Goal: Task Accomplishment & Management: Use online tool/utility

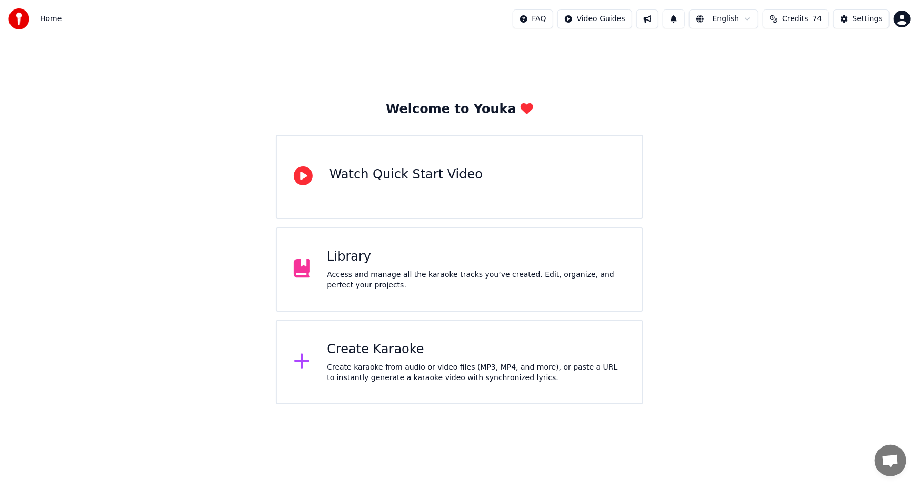
click at [421, 267] on div "Library Access and manage all the karaoke tracks you’ve created. Edit, organize…" at bounding box center [476, 269] width 298 height 42
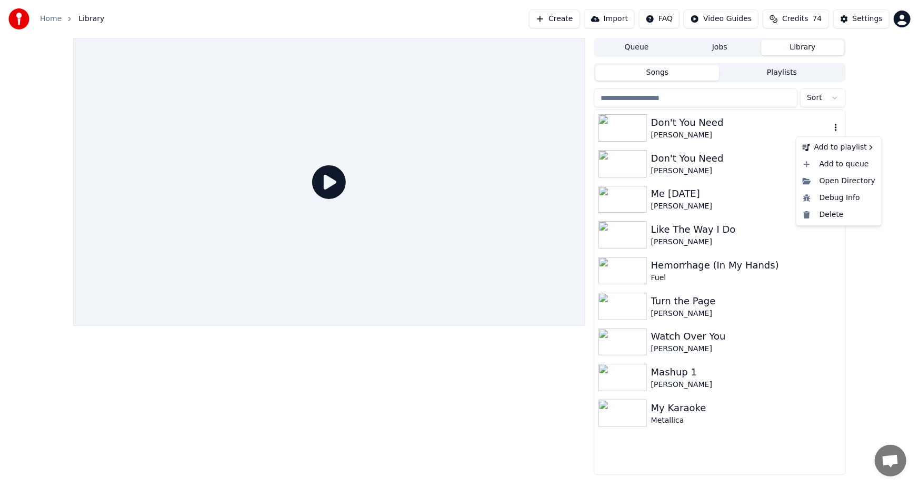
click at [837, 126] on icon "button" at bounding box center [835, 127] width 11 height 8
click at [834, 217] on div "Delete" at bounding box center [838, 214] width 81 height 17
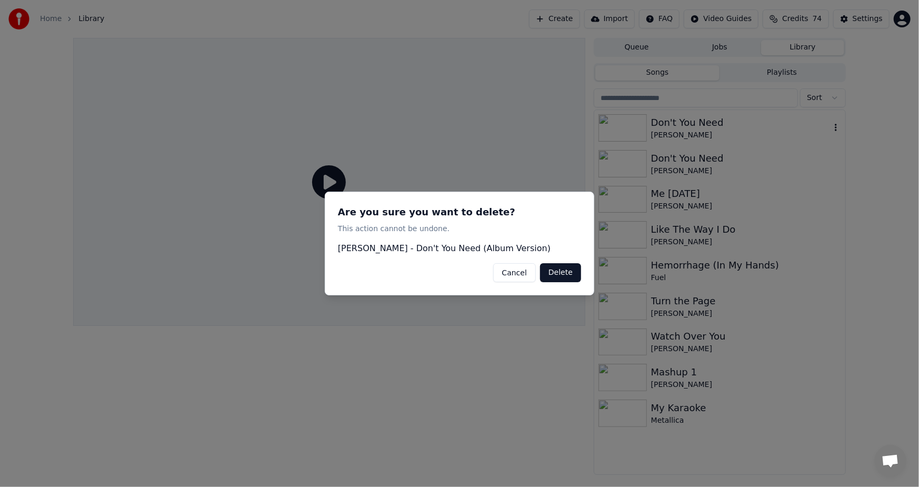
click at [558, 275] on button "Delete" at bounding box center [560, 272] width 41 height 19
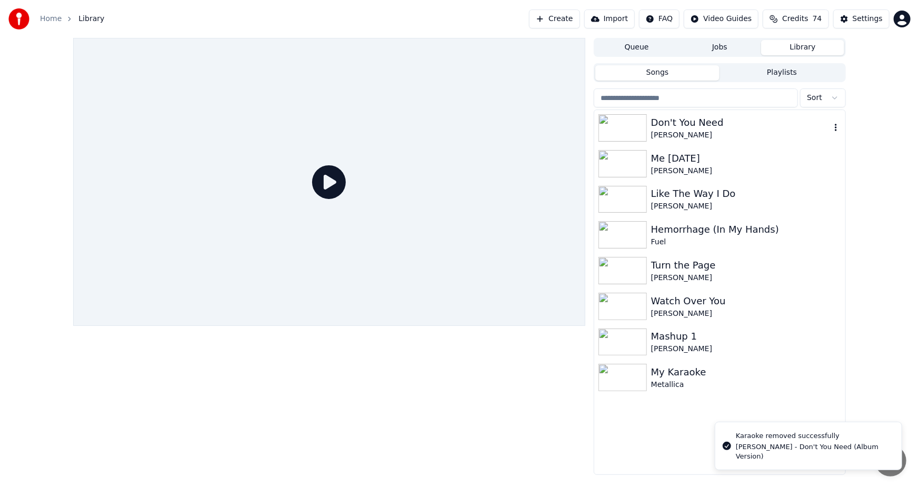
click at [834, 126] on icon "button" at bounding box center [835, 127] width 11 height 8
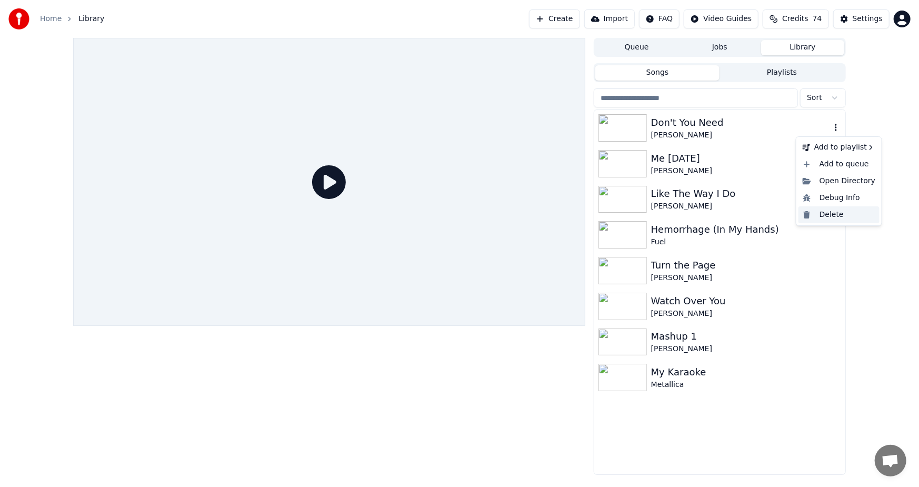
click at [831, 216] on div "Delete" at bounding box center [838, 214] width 81 height 17
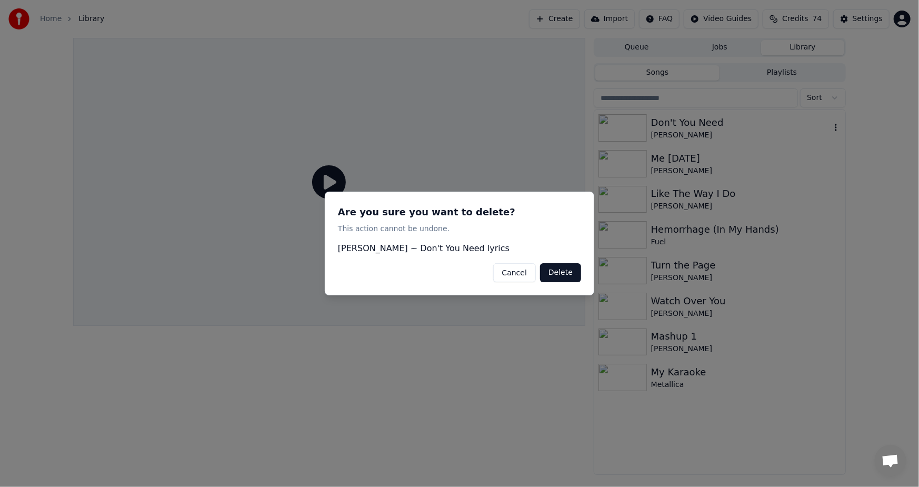
click at [558, 273] on button "Delete" at bounding box center [560, 272] width 41 height 19
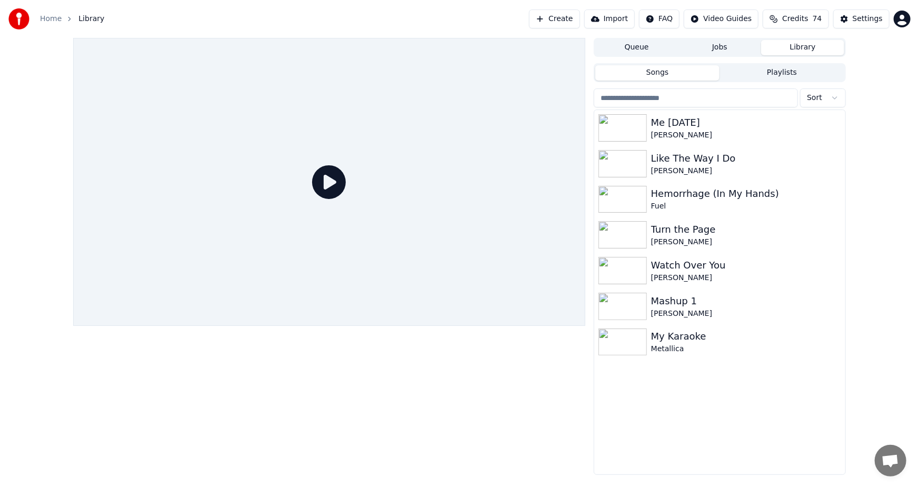
click at [568, 16] on button "Create" at bounding box center [554, 18] width 51 height 19
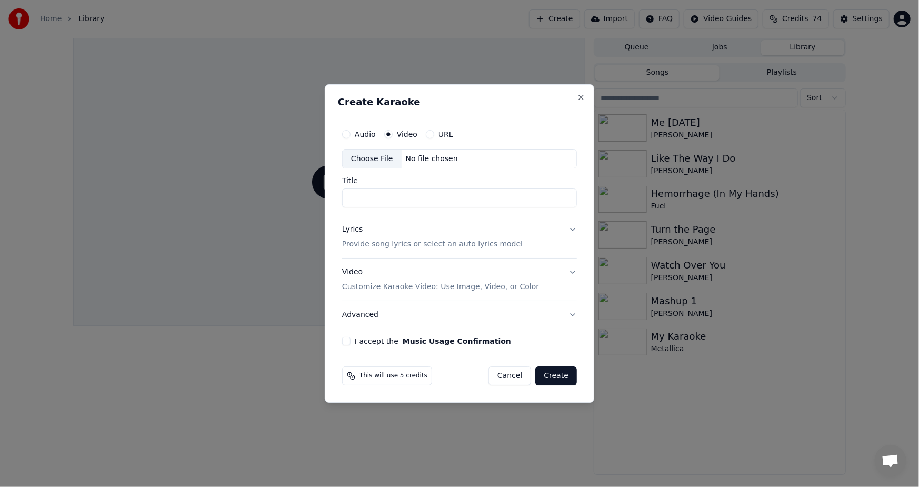
click at [380, 156] on div "Choose File" at bounding box center [372, 158] width 59 height 19
type input "**********"
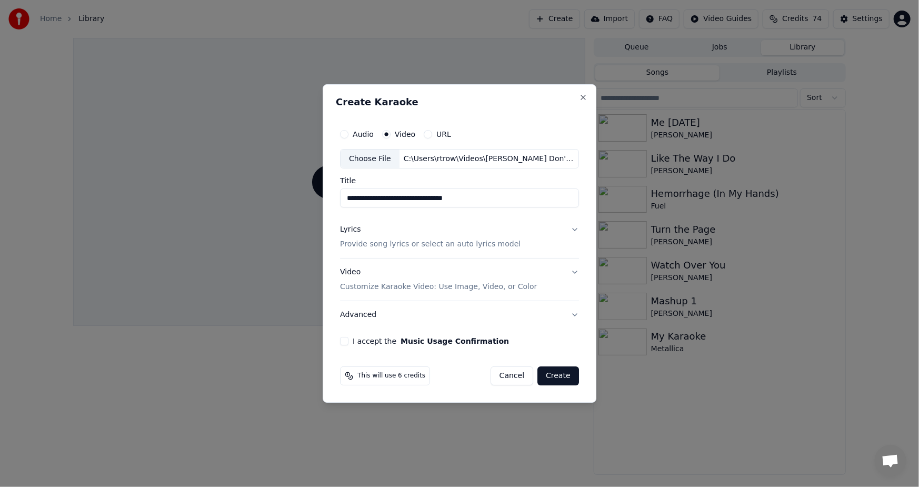
click at [414, 246] on p "Provide song lyrics or select an auto lyrics model" at bounding box center [430, 244] width 180 height 11
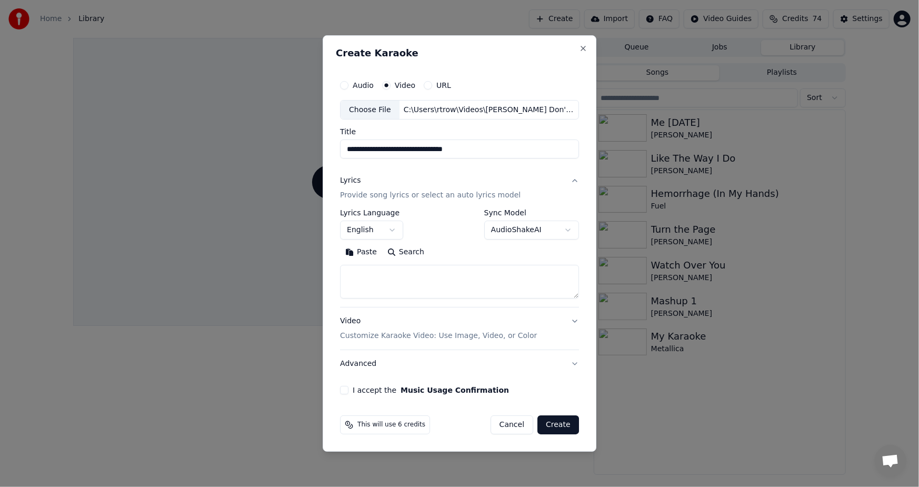
click at [407, 250] on button "Search" at bounding box center [405, 252] width 47 height 17
click at [360, 251] on button "Paste" at bounding box center [361, 252] width 42 height 17
click at [342, 390] on button "I accept the Music Usage Confirmation" at bounding box center [344, 390] width 8 height 8
click at [574, 364] on button "Advanced" at bounding box center [459, 363] width 239 height 27
type textarea "**********"
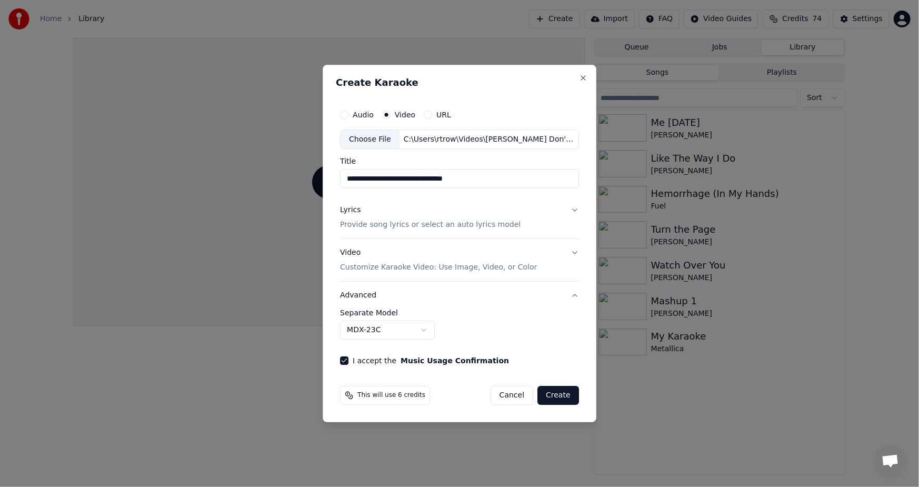
click at [570, 295] on button "Advanced" at bounding box center [459, 295] width 239 height 27
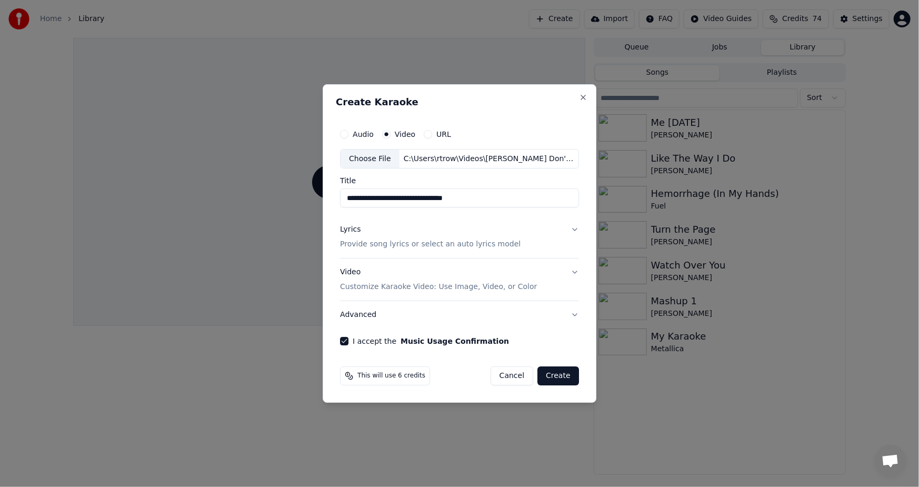
click at [558, 373] on button "Create" at bounding box center [558, 375] width 42 height 19
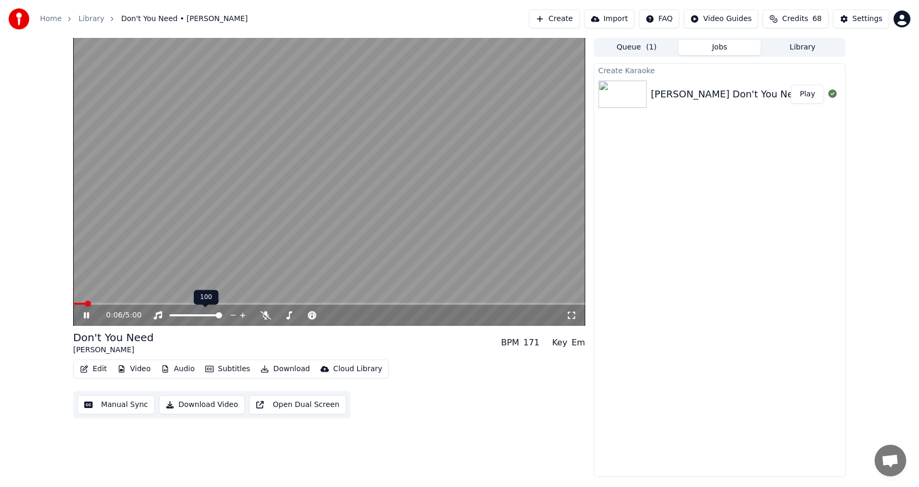
click at [198, 304] on div "100 100" at bounding box center [206, 297] width 25 height 15
click at [199, 300] on div "100 100" at bounding box center [206, 297] width 25 height 15
click at [198, 300] on span at bounding box center [199, 303] width 6 height 6
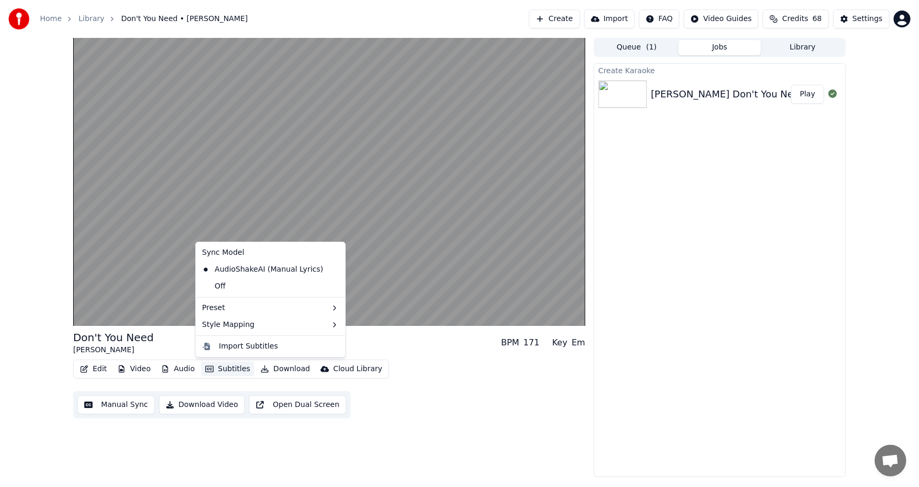
click at [220, 370] on button "Subtitles" at bounding box center [227, 369] width 53 height 15
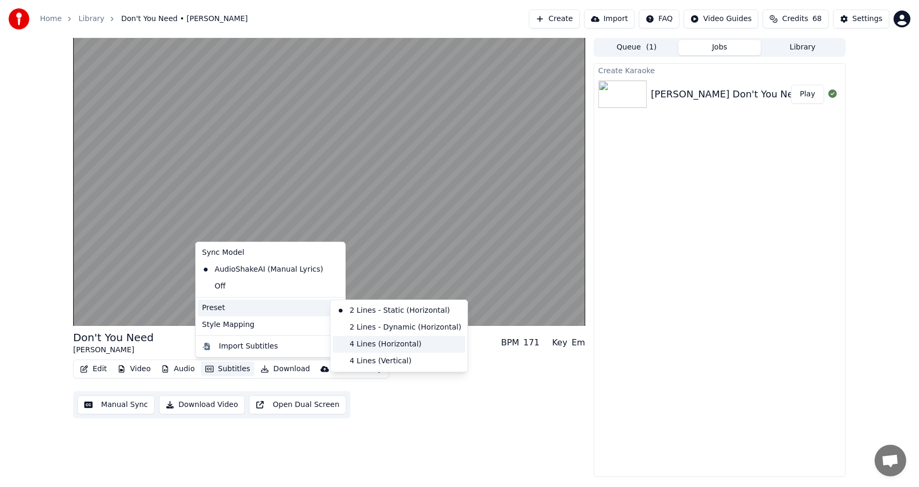
click at [371, 343] on div "4 Lines (Horizontal)" at bounding box center [399, 344] width 133 height 17
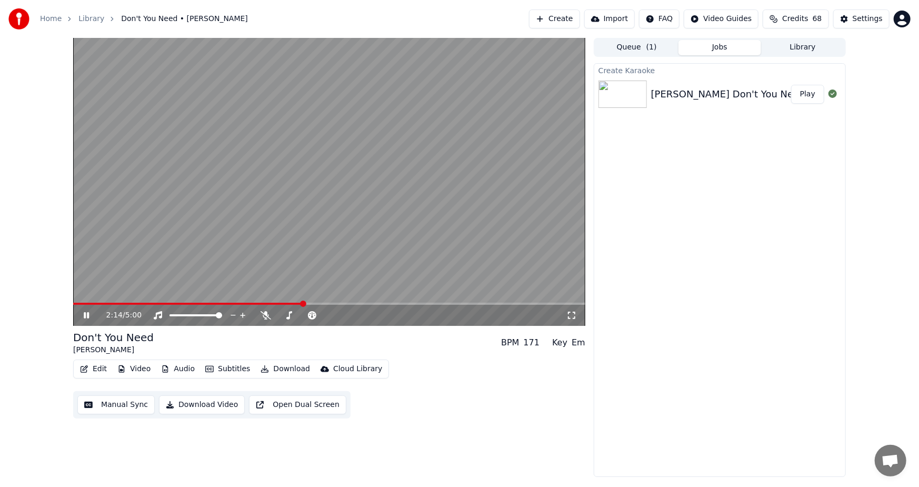
click at [312, 304] on span at bounding box center [329, 304] width 512 height 2
click at [322, 304] on span at bounding box center [329, 304] width 512 height 2
click at [338, 303] on span at bounding box center [329, 304] width 512 height 2
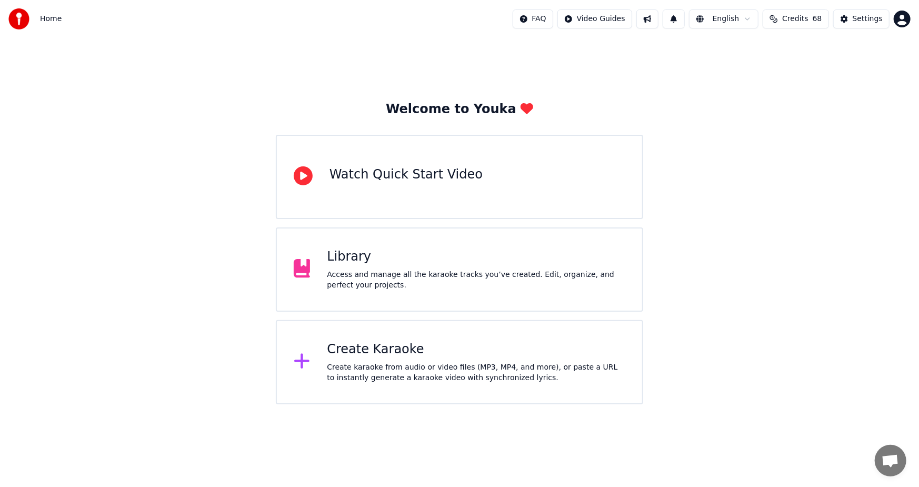
click at [407, 372] on div "Create karaoke from audio or video files (MP3, MP4, and more), or paste a URL t…" at bounding box center [476, 372] width 298 height 21
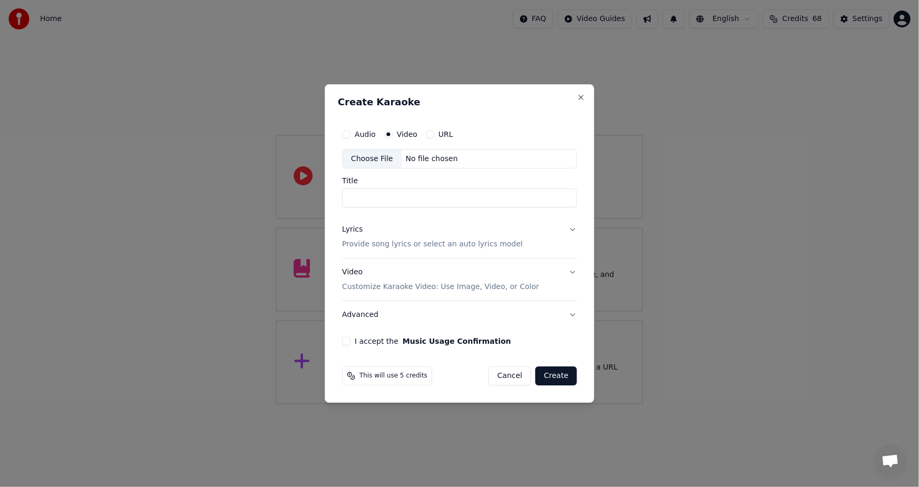
click at [384, 240] on p "Provide song lyrics or select an auto lyrics model" at bounding box center [432, 244] width 180 height 11
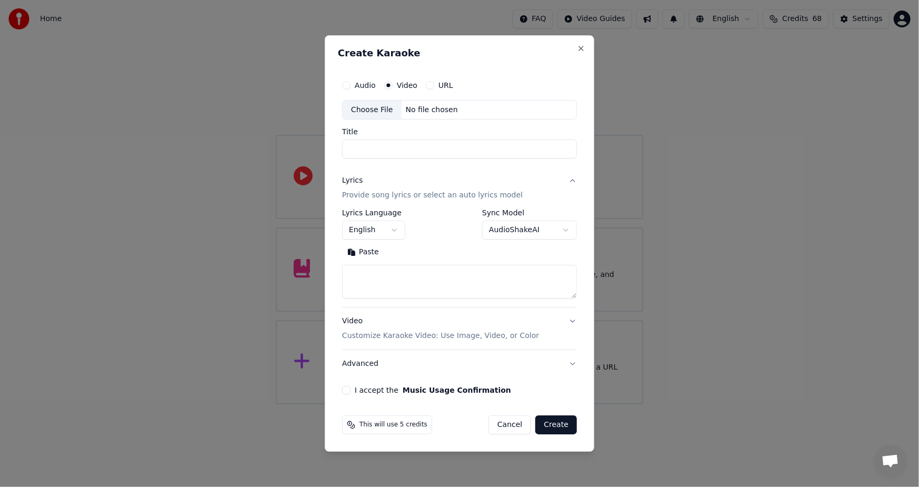
click at [370, 249] on button "Paste" at bounding box center [363, 252] width 42 height 17
click at [423, 285] on textarea at bounding box center [459, 282] width 235 height 34
click at [504, 425] on button "Cancel" at bounding box center [509, 424] width 43 height 19
type textarea "**********"
select select
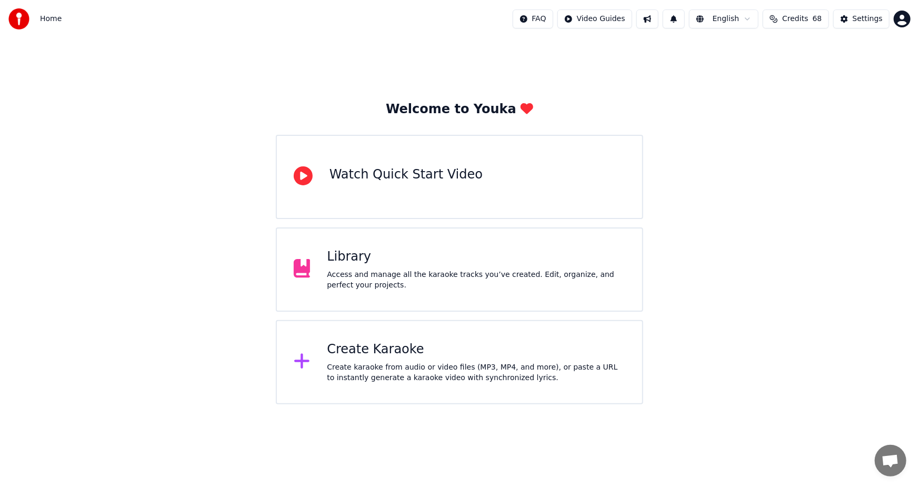
click at [353, 354] on div "Create Karaoke" at bounding box center [476, 349] width 298 height 17
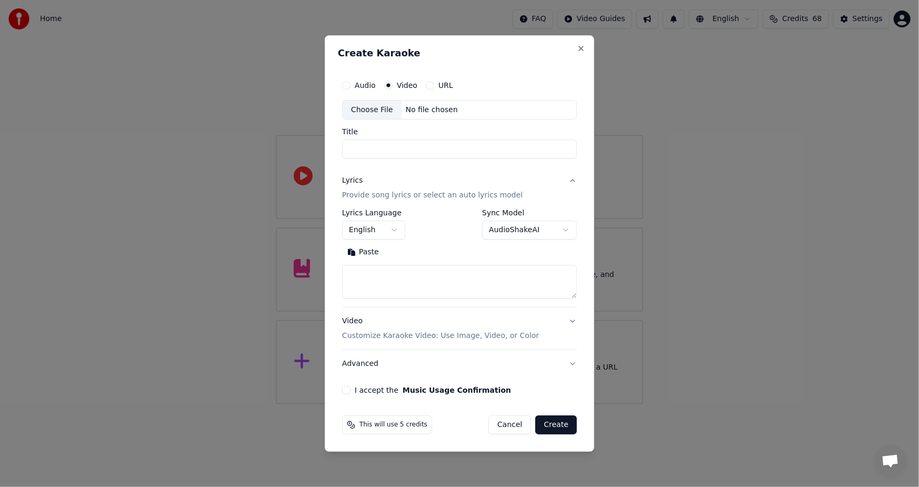
click at [397, 82] on label "Video" at bounding box center [407, 85] width 21 height 7
click at [393, 81] on button "Video" at bounding box center [388, 85] width 8 height 8
click at [372, 112] on div "Choose File" at bounding box center [372, 110] width 59 height 19
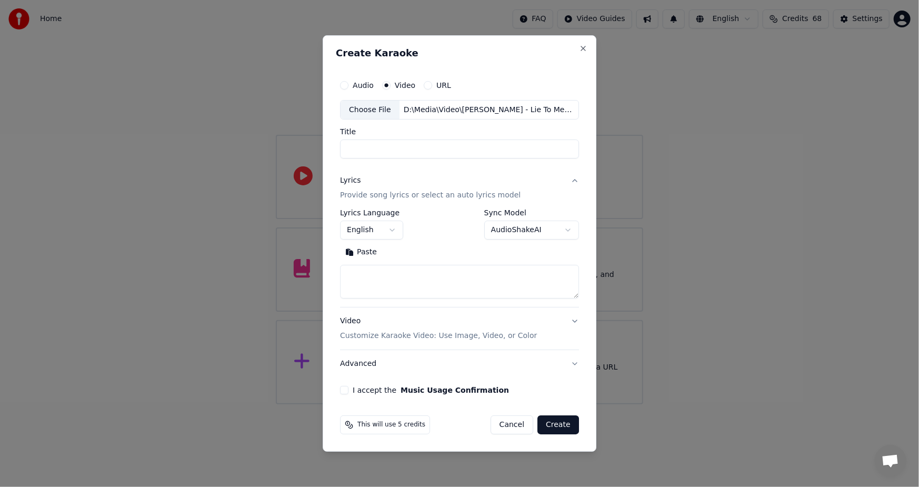
type input "**********"
click at [363, 250] on button "Paste" at bounding box center [361, 252] width 42 height 17
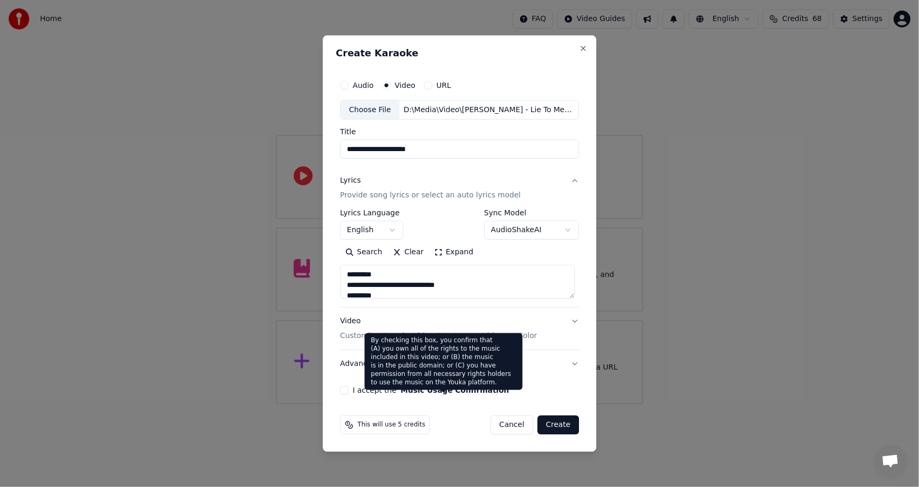
click at [387, 395] on div "**********" at bounding box center [459, 235] width 247 height 328
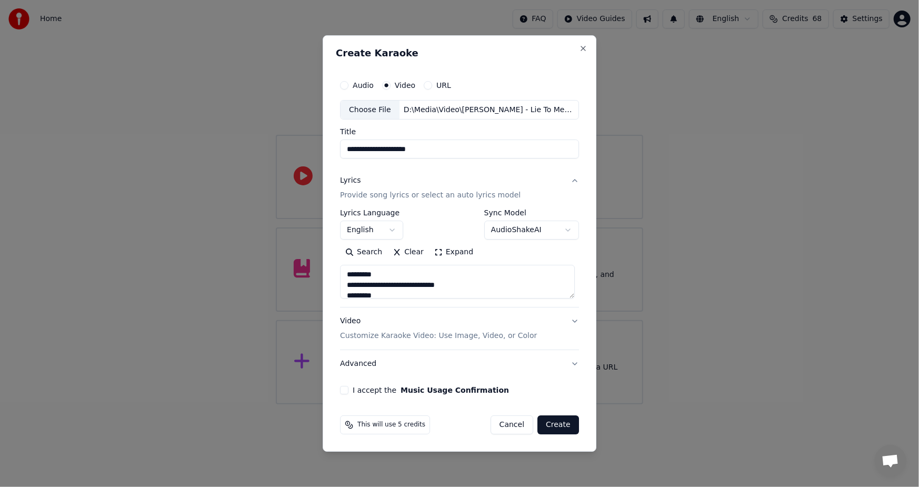
click at [390, 389] on label "I accept the Music Usage Confirmation" at bounding box center [431, 389] width 156 height 7
click at [348, 389] on button "I accept the Music Usage Confirmation" at bounding box center [344, 390] width 8 height 8
click at [563, 424] on button "Create" at bounding box center [558, 424] width 42 height 19
type textarea "**********"
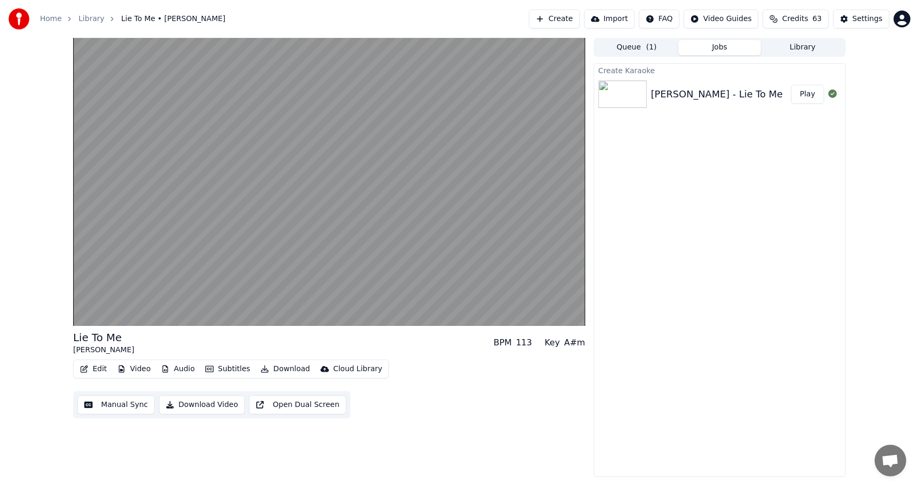
click at [800, 92] on button "Play" at bounding box center [807, 94] width 33 height 19
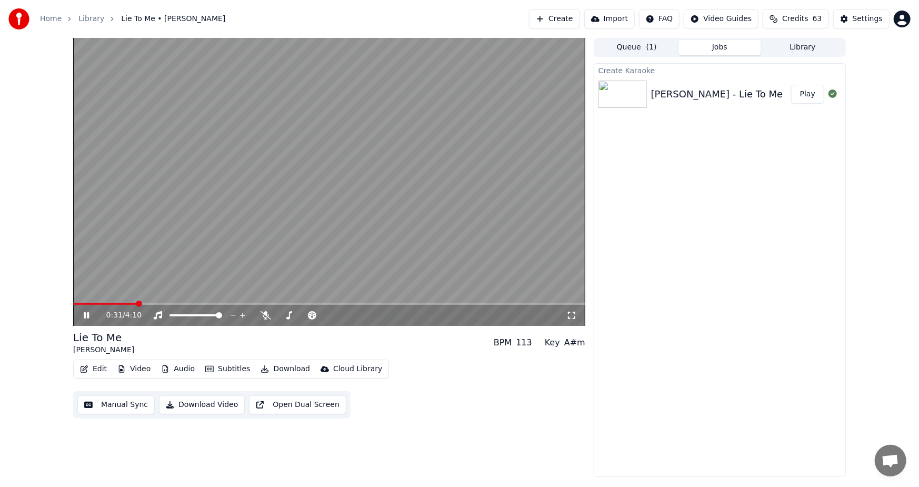
click at [137, 300] on span at bounding box center [139, 303] width 6 height 6
click at [231, 369] on button "Subtitles" at bounding box center [227, 369] width 53 height 15
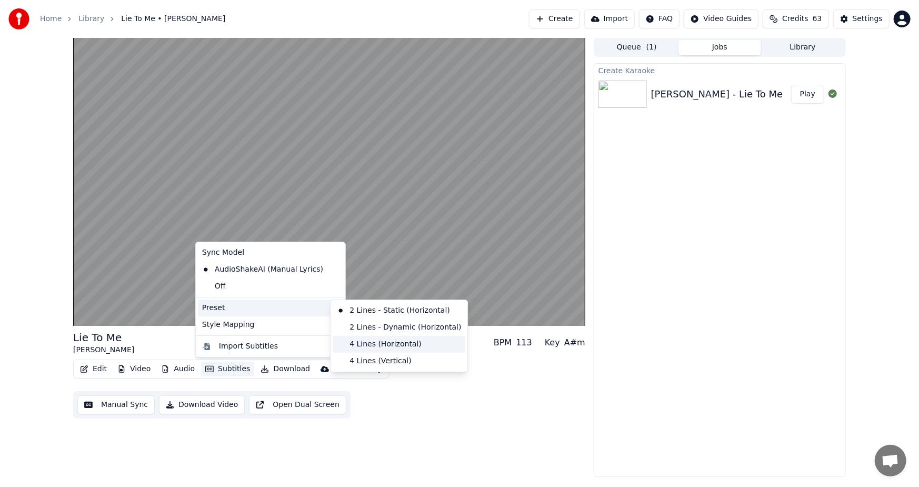
click at [384, 343] on div "4 Lines (Horizontal)" at bounding box center [399, 344] width 133 height 17
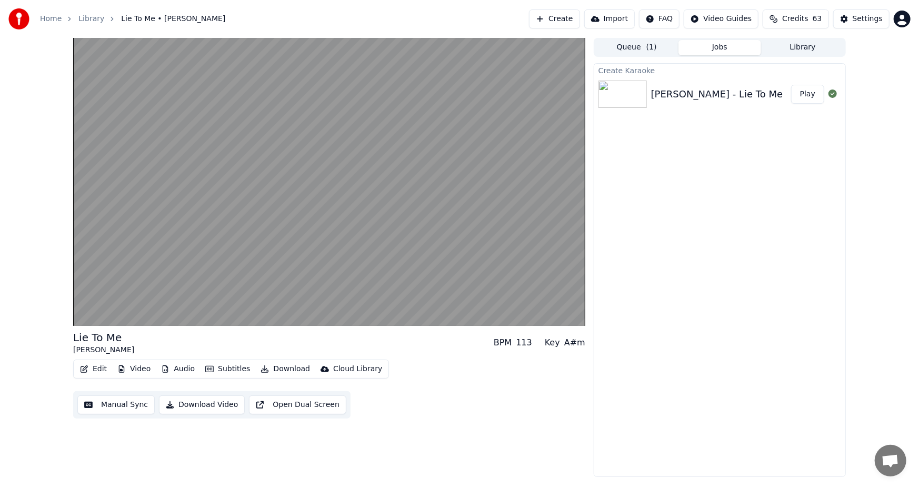
click at [207, 405] on button "Download Video" at bounding box center [202, 404] width 86 height 19
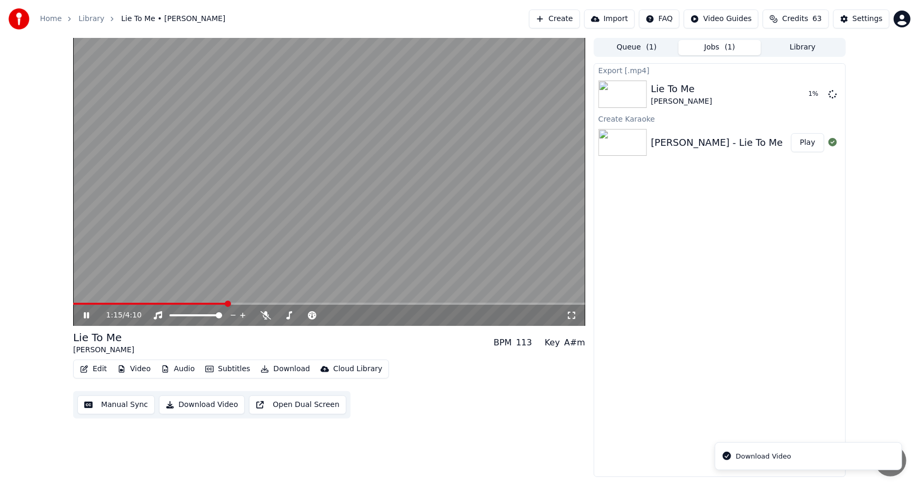
click at [82, 315] on icon at bounding box center [94, 315] width 25 height 8
click at [805, 95] on button "Show" at bounding box center [805, 94] width 38 height 19
click at [575, 15] on button "Create" at bounding box center [554, 18] width 51 height 19
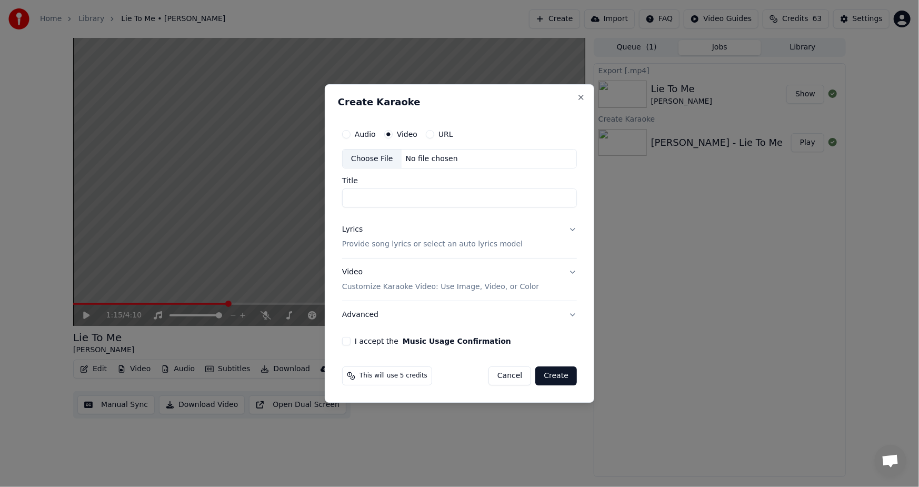
click at [373, 159] on div "Choose File" at bounding box center [372, 158] width 59 height 19
type input "**********"
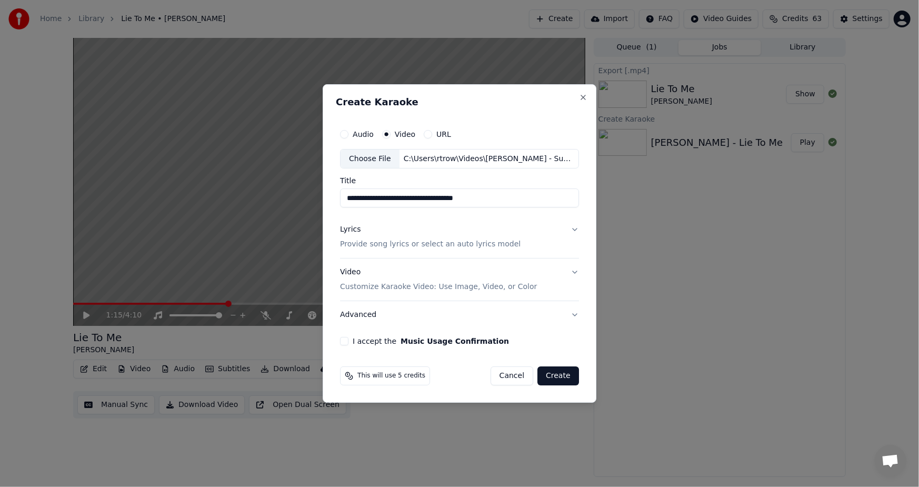
click at [369, 233] on div "Lyrics Provide song lyrics or select an auto lyrics model" at bounding box center [430, 237] width 180 height 25
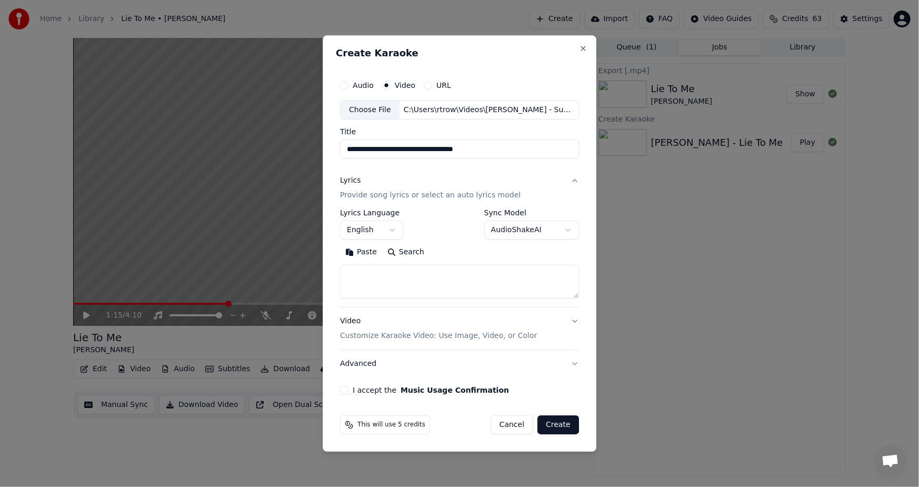
click at [364, 255] on button "Paste" at bounding box center [361, 252] width 42 height 17
click at [343, 367] on button "Advanced" at bounding box center [459, 363] width 239 height 27
type textarea "**********"
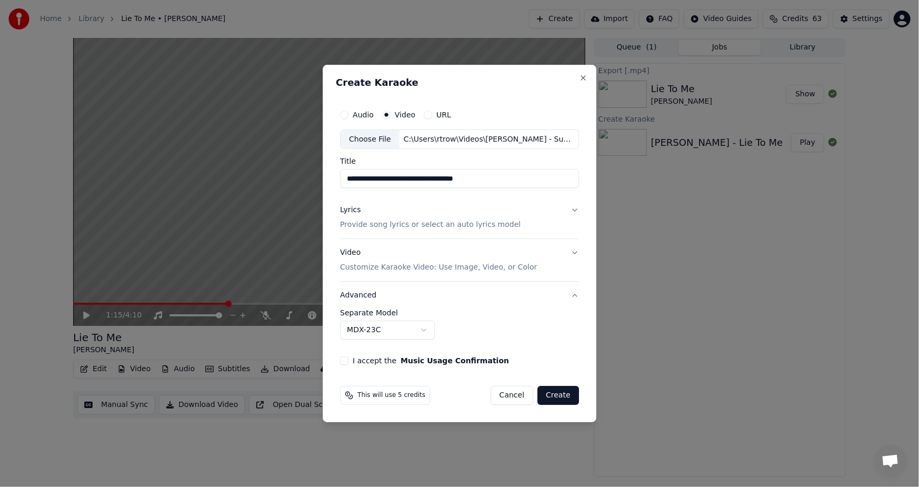
click at [348, 360] on button "I accept the Music Usage Confirmation" at bounding box center [344, 360] width 8 height 8
click at [560, 399] on button "Create" at bounding box center [558, 395] width 42 height 19
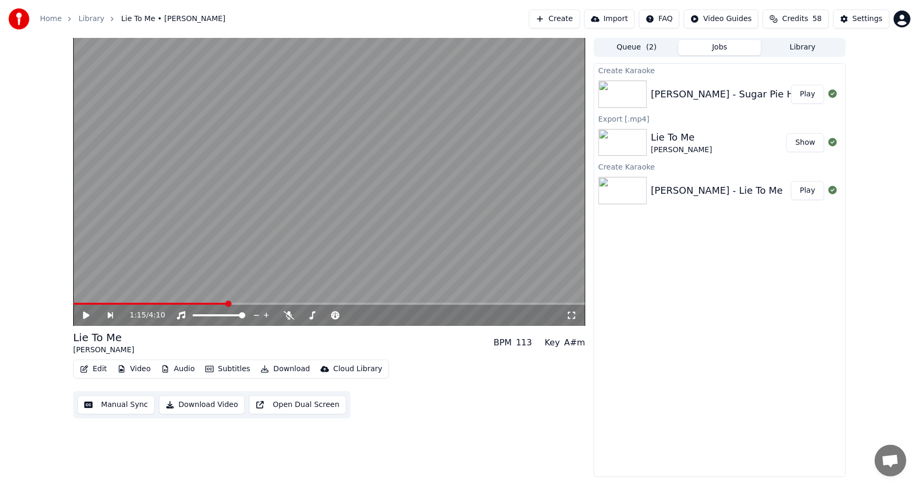
click at [811, 90] on button "Play" at bounding box center [807, 94] width 33 height 19
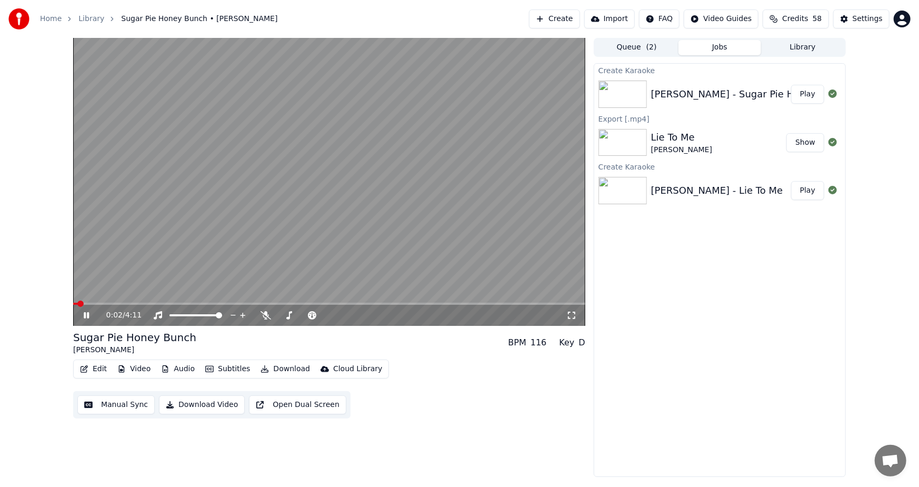
click at [226, 368] on button "Subtitles" at bounding box center [227, 369] width 53 height 15
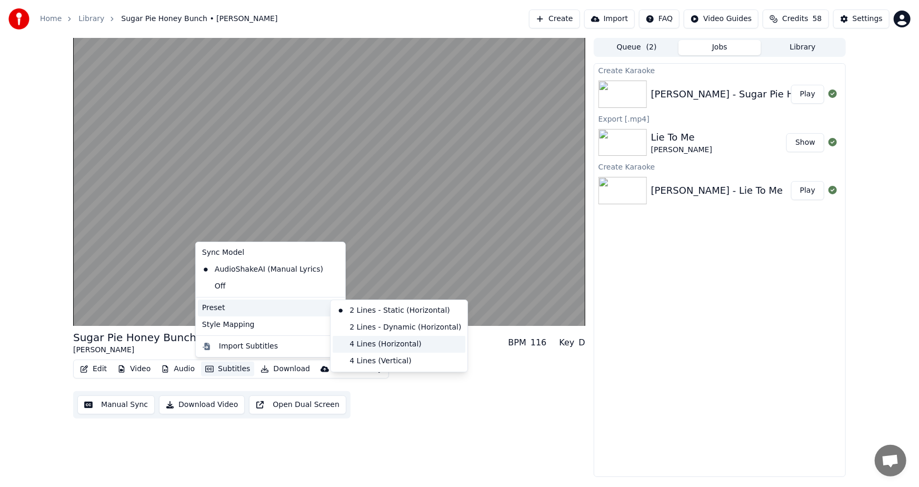
click at [374, 343] on div "4 Lines (Horizontal)" at bounding box center [399, 344] width 133 height 17
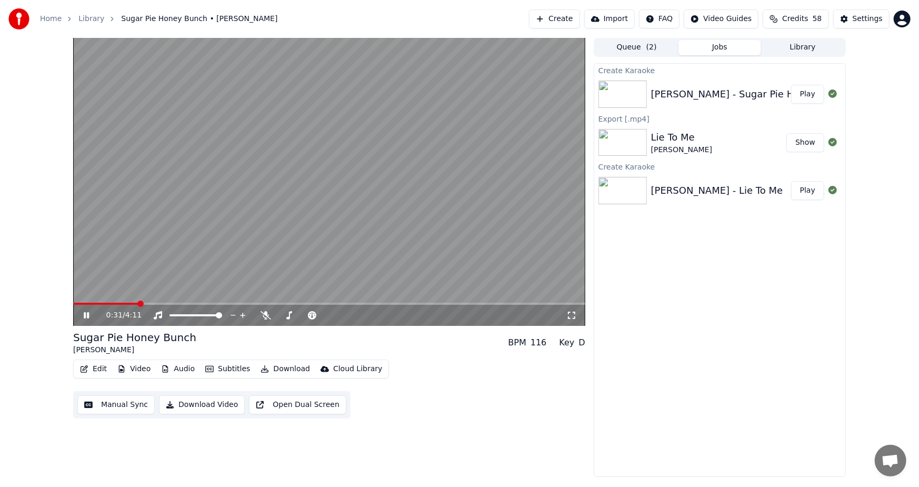
click at [93, 369] on button "Edit" at bounding box center [93, 369] width 35 height 15
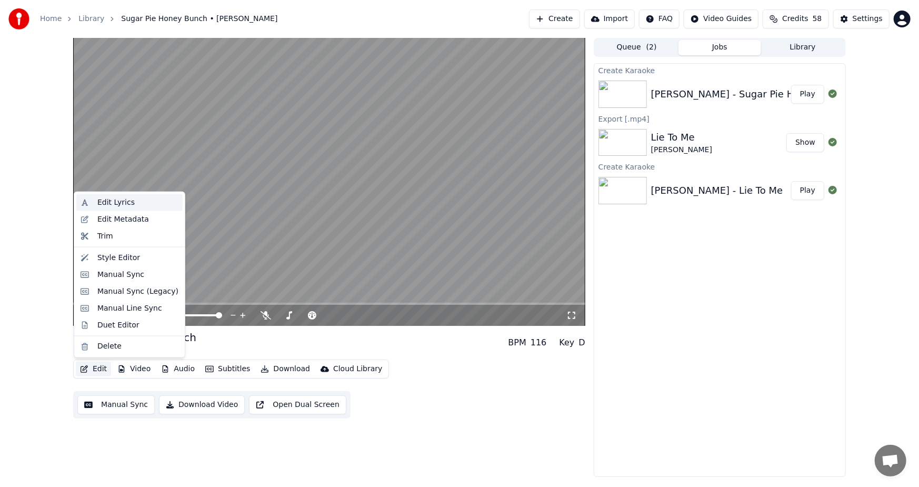
click at [104, 200] on div "Edit Lyrics" at bounding box center [115, 202] width 37 height 11
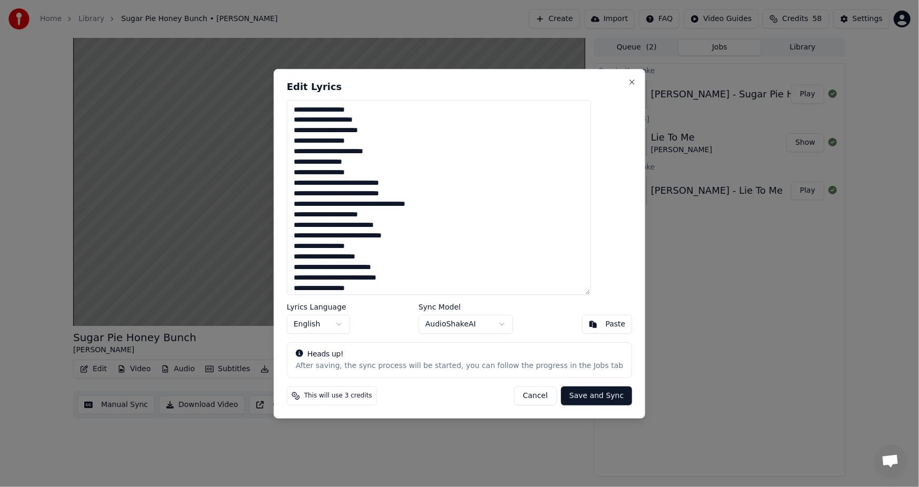
drag, startPoint x: 373, startPoint y: 108, endPoint x: 269, endPoint y: 103, distance: 103.8
click at [269, 103] on body "Home Library Sugar Pie Honey Bunch • [PERSON_NAME] Create Import FAQ Video Guid…" at bounding box center [459, 243] width 919 height 487
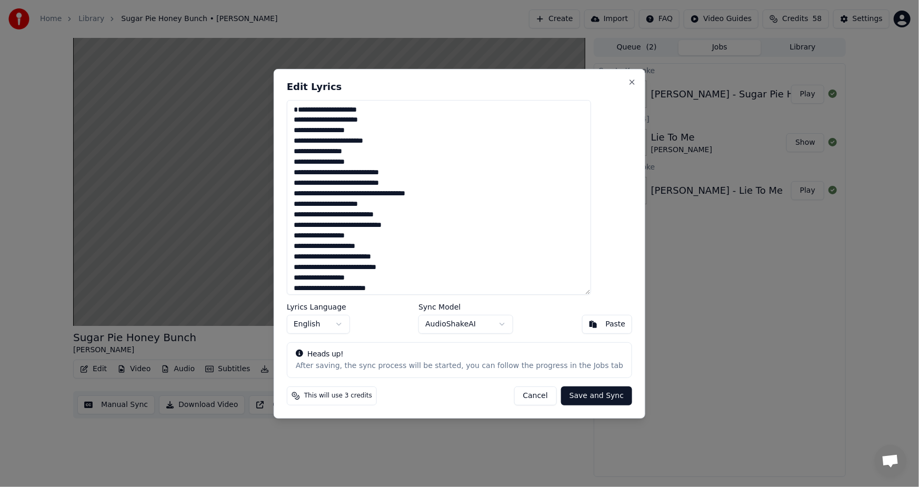
click at [579, 394] on button "Save and Sync" at bounding box center [596, 395] width 71 height 19
type textarea "**********"
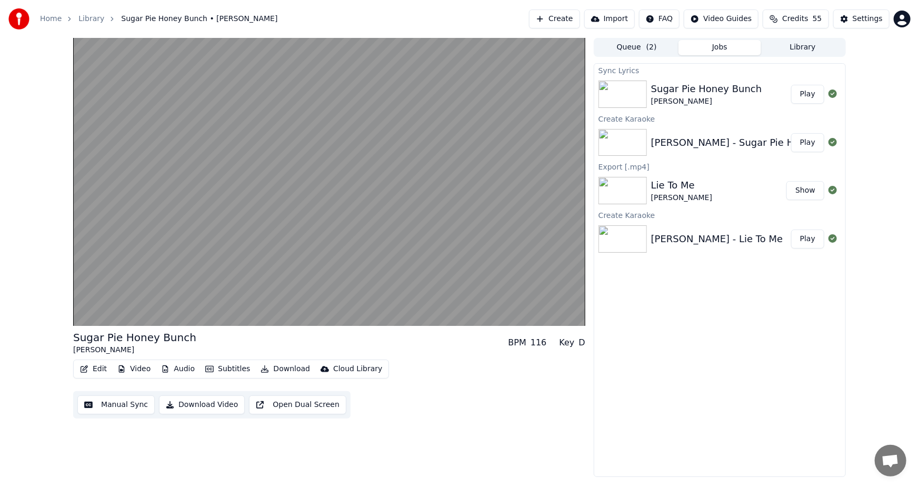
click at [803, 91] on button "Play" at bounding box center [807, 94] width 33 height 19
click at [182, 400] on button "Download Video" at bounding box center [202, 404] width 86 height 19
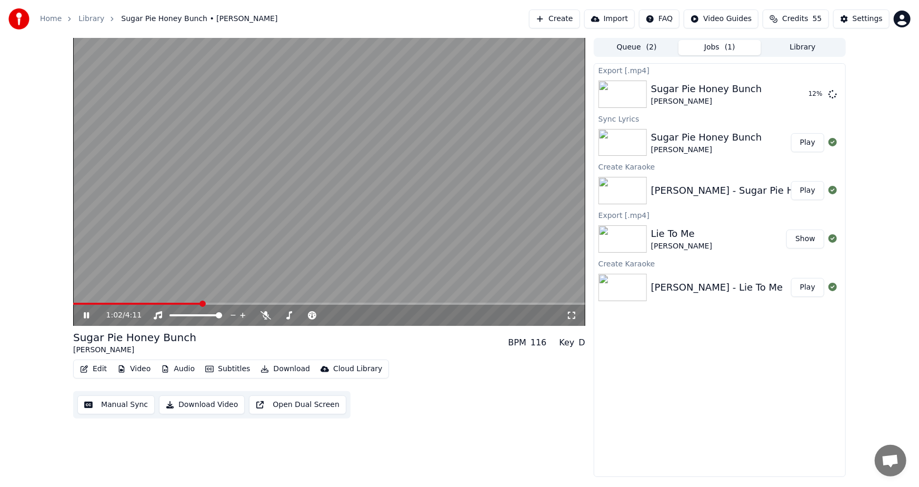
click at [299, 123] on video at bounding box center [329, 182] width 512 height 288
click at [712, 402] on div "Export [.mp4] Sugar Pie Honey Bunch [PERSON_NAME] 35 % Sync Lyrics Sugar Pie Ho…" at bounding box center [720, 270] width 252 height 414
click at [811, 91] on button "Show" at bounding box center [805, 94] width 38 height 19
click at [809, 92] on button "Show" at bounding box center [805, 94] width 38 height 19
